Goal: Information Seeking & Learning: Understand process/instructions

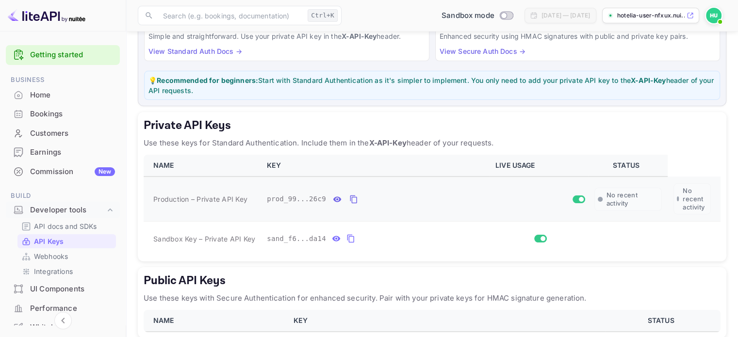
scroll to position [97, 0]
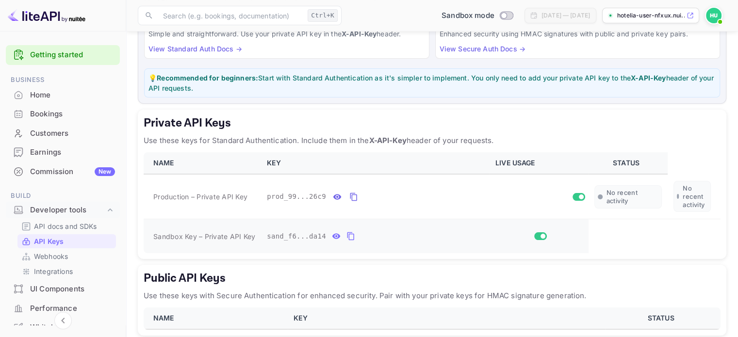
click at [346, 237] on icon "private api keys table" at bounding box center [350, 236] width 9 height 12
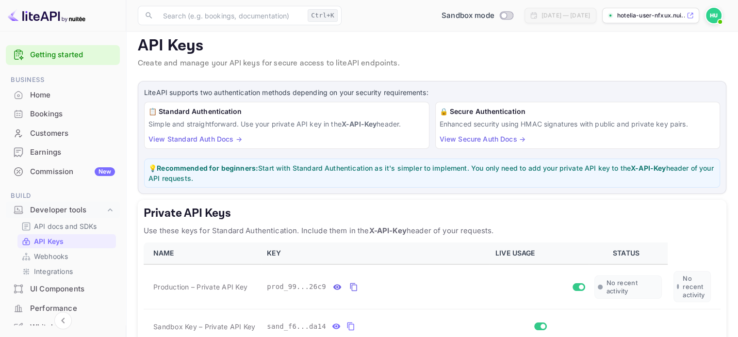
scroll to position [0, 0]
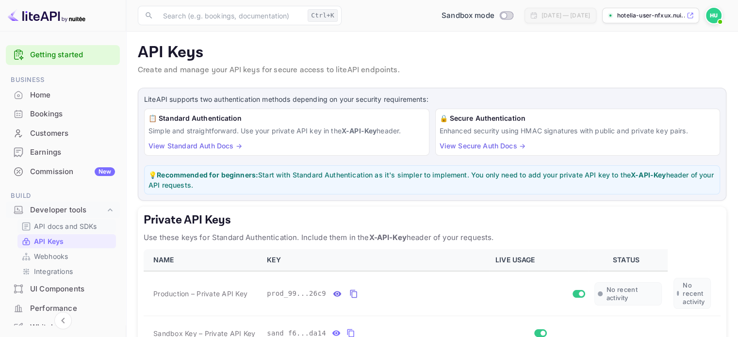
click at [70, 227] on p "API docs and SDKs" at bounding box center [65, 226] width 63 height 10
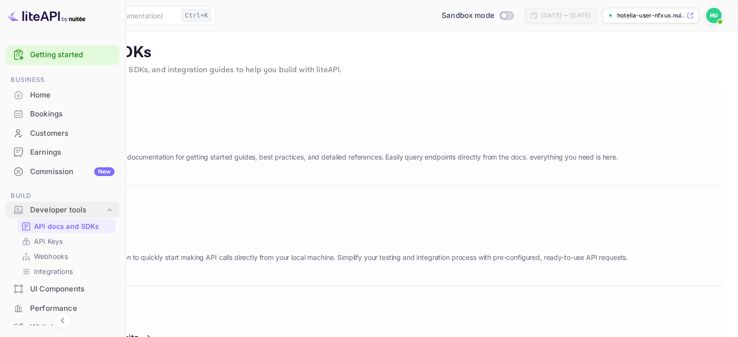
click at [72, 211] on div "Developer tools" at bounding box center [67, 210] width 75 height 11
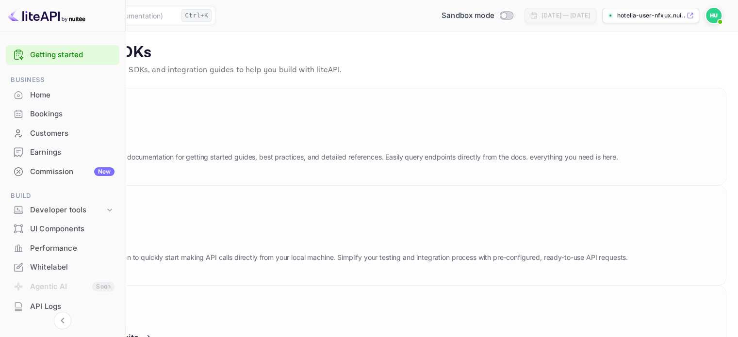
click at [58, 62] on div "Getting started" at bounding box center [63, 55] width 114 height 20
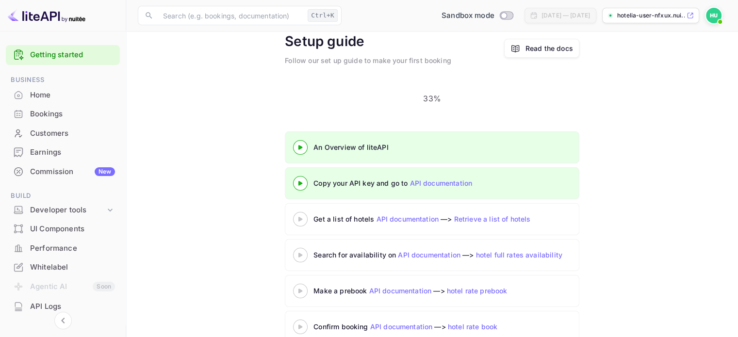
scroll to position [48, 0]
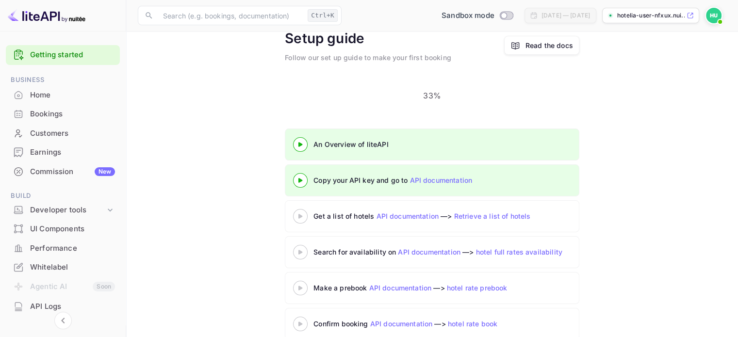
click at [301, 178] on 3 at bounding box center [300, 180] width 4 height 4
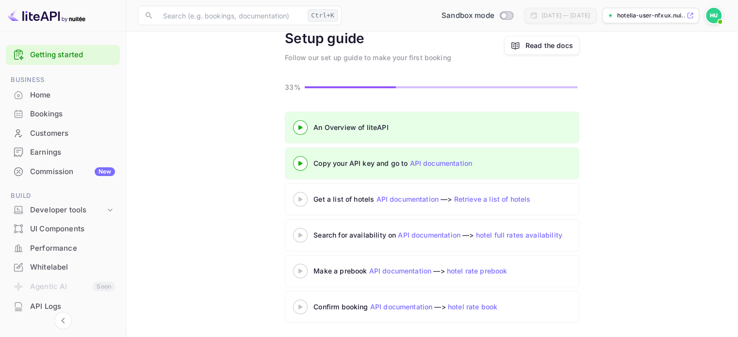
click at [304, 124] on div at bounding box center [300, 127] width 34 height 12
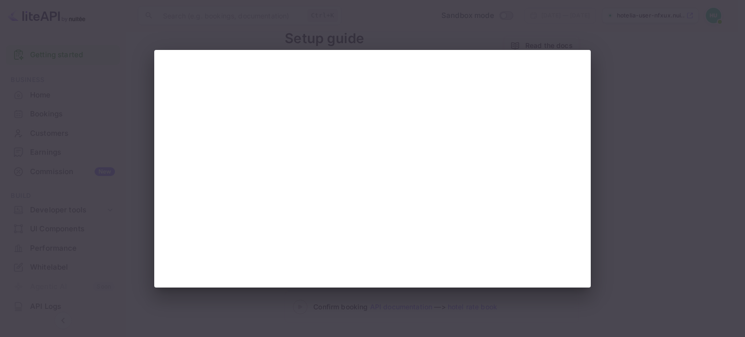
click at [494, 33] on div at bounding box center [372, 168] width 745 height 337
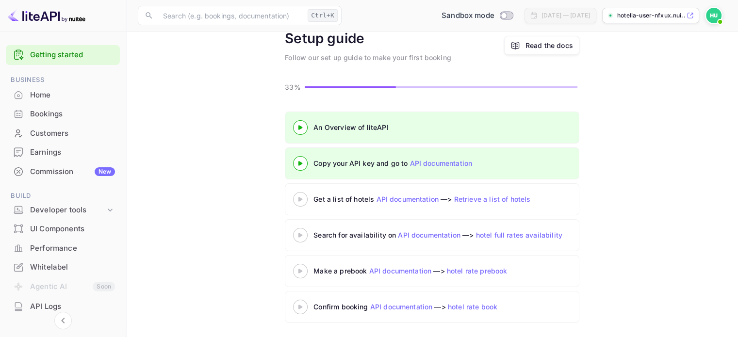
click at [302, 158] on div at bounding box center [300, 163] width 34 height 12
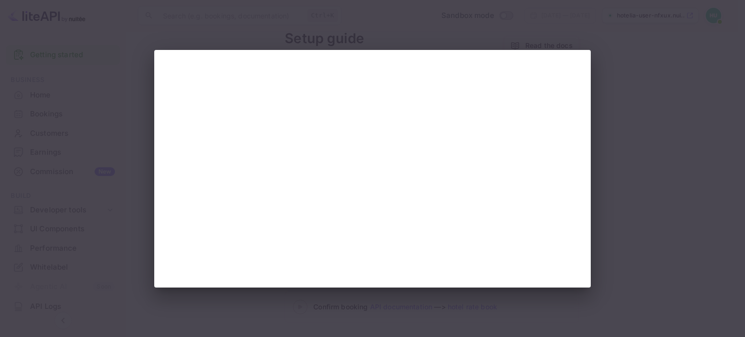
click at [35, 102] on div at bounding box center [372, 168] width 745 height 337
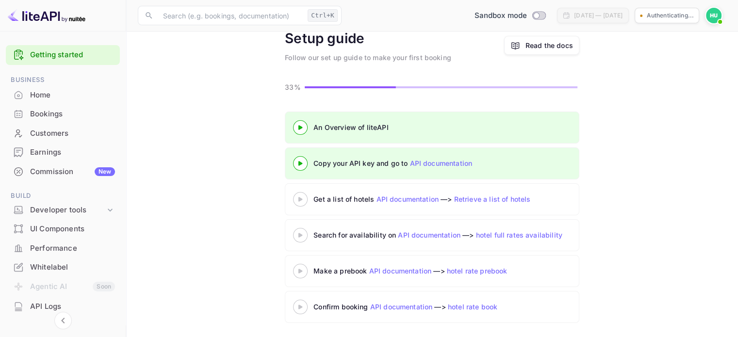
scroll to position [48, 0]
click at [301, 198] on 3 at bounding box center [300, 199] width 4 height 4
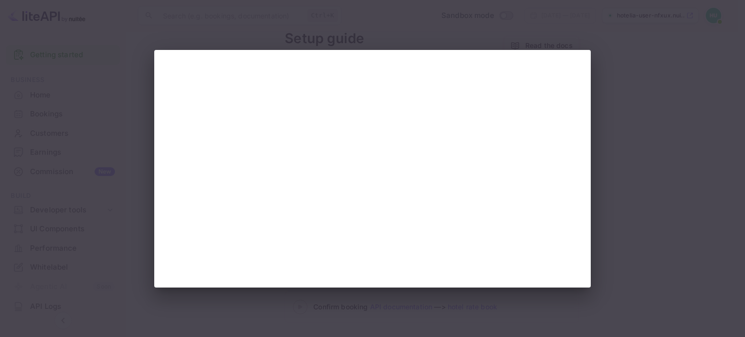
click at [128, 80] on div at bounding box center [372, 168] width 745 height 337
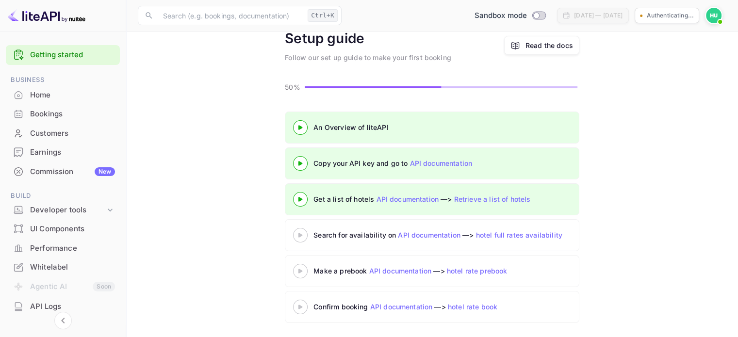
scroll to position [48, 0]
click at [301, 237] on div at bounding box center [300, 235] width 34 height 12
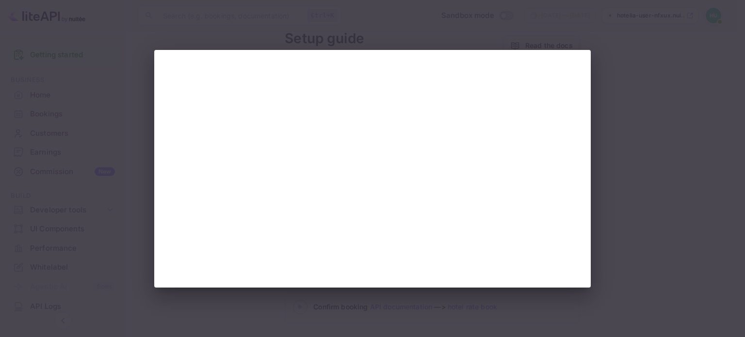
click at [683, 98] on div at bounding box center [372, 168] width 745 height 337
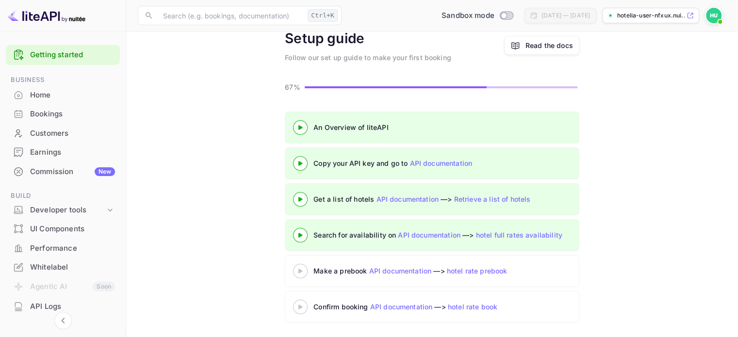
click at [301, 271] on icon at bounding box center [300, 271] width 34 height 5
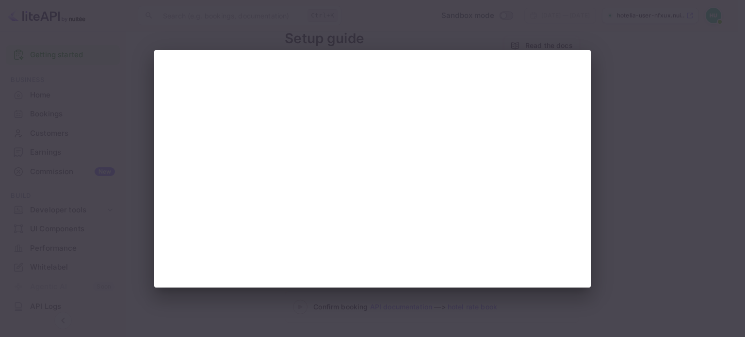
click at [690, 174] on div at bounding box center [372, 168] width 745 height 337
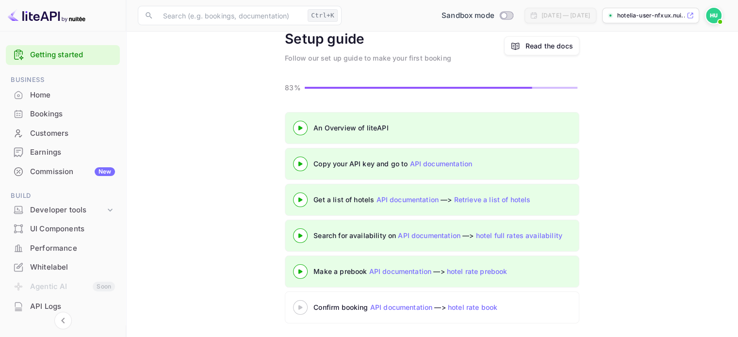
scroll to position [48, 0]
